Goal: Use online tool/utility: Use online tool/utility

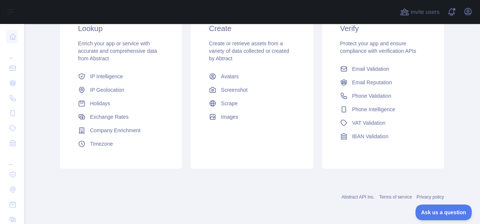
scroll to position [109, 0]
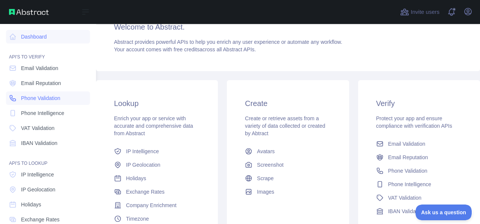
click at [30, 101] on span "Phone Validation" at bounding box center [40, 97] width 39 height 7
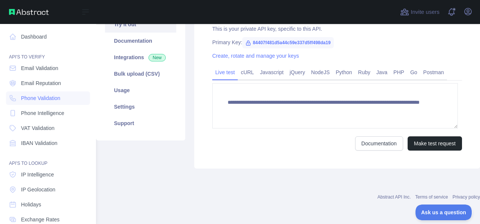
scroll to position [109, 0]
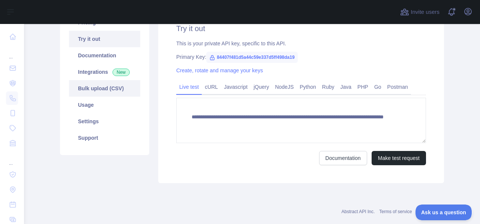
click at [107, 92] on link "Bulk upload (CSV)" at bounding box center [104, 88] width 71 height 16
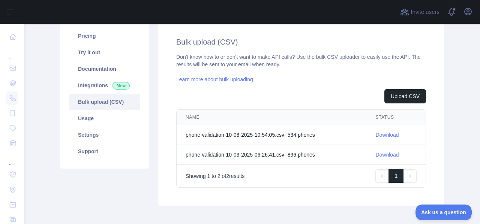
scroll to position [109, 0]
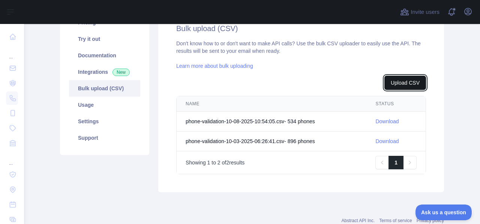
click at [398, 88] on button "Upload CSV" at bounding box center [405, 83] width 42 height 14
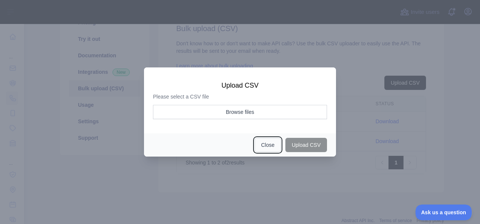
click at [266, 146] on button "Close" at bounding box center [268, 145] width 26 height 14
